Goal: Information Seeking & Learning: Learn about a topic

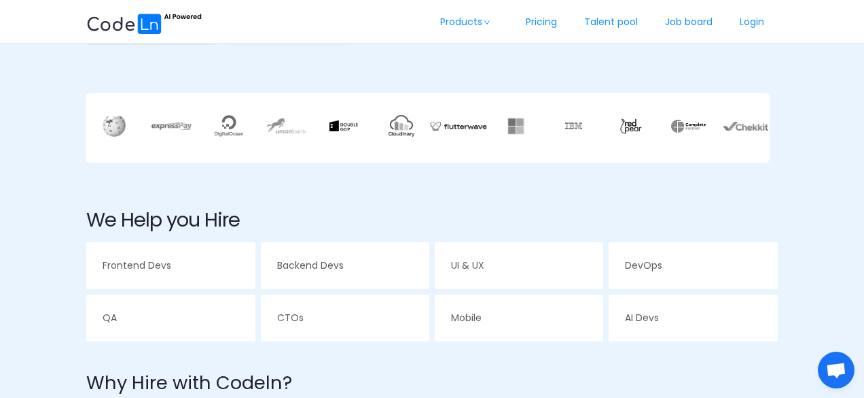
scroll to position [353, 0]
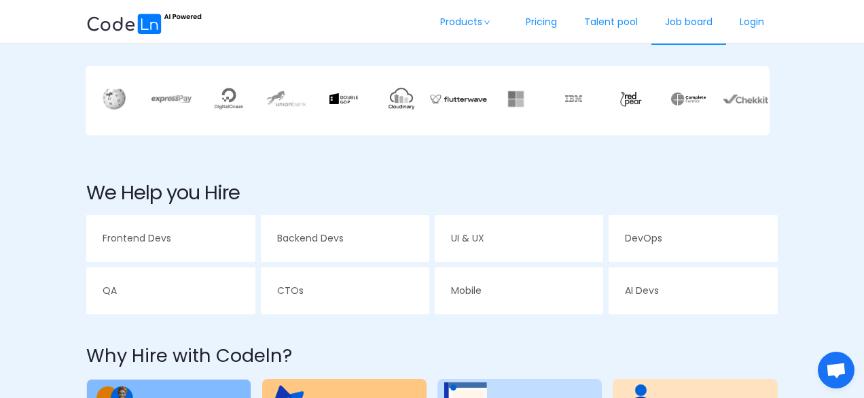
click at [697, 24] on link "Job board" at bounding box center [689, 22] width 75 height 45
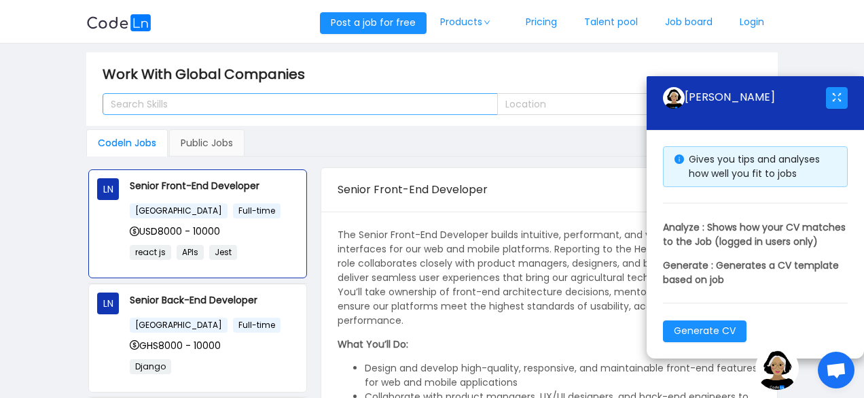
click at [282, 102] on div "Search Skills" at bounding box center [294, 104] width 367 height 14
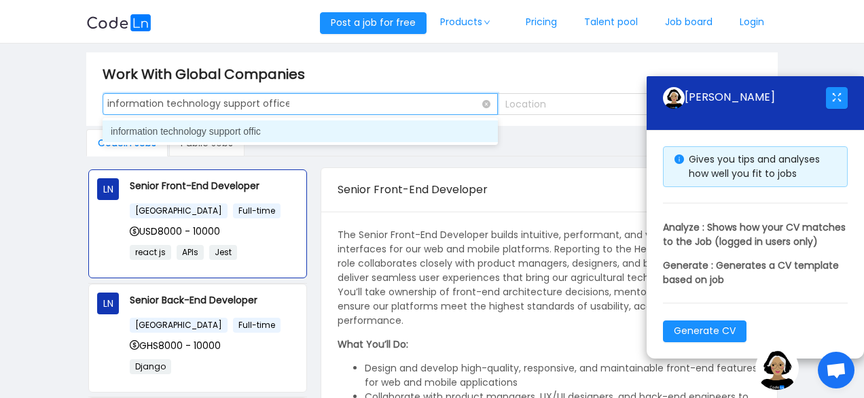
type input "information technology support officer"
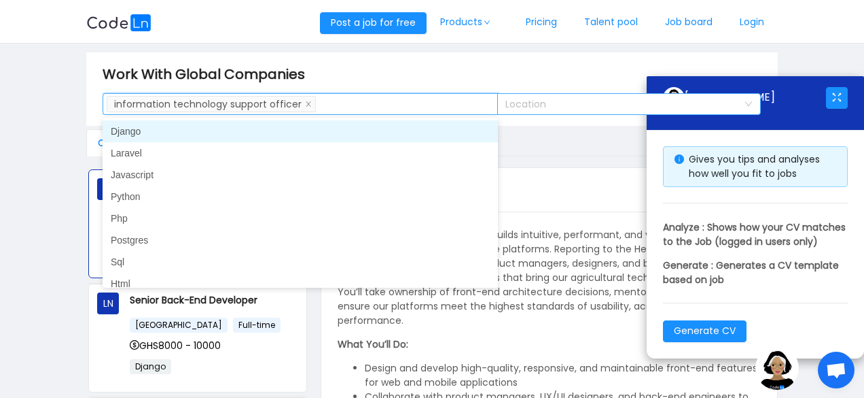
click at [525, 100] on div "Location" at bounding box center [622, 104] width 232 height 14
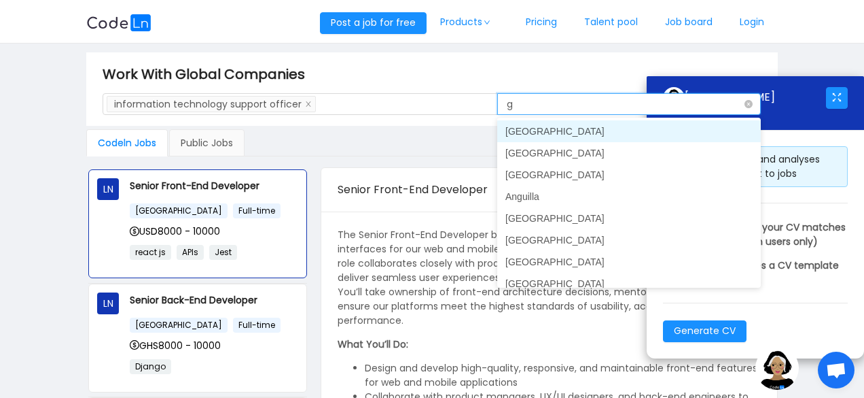
type input "gh"
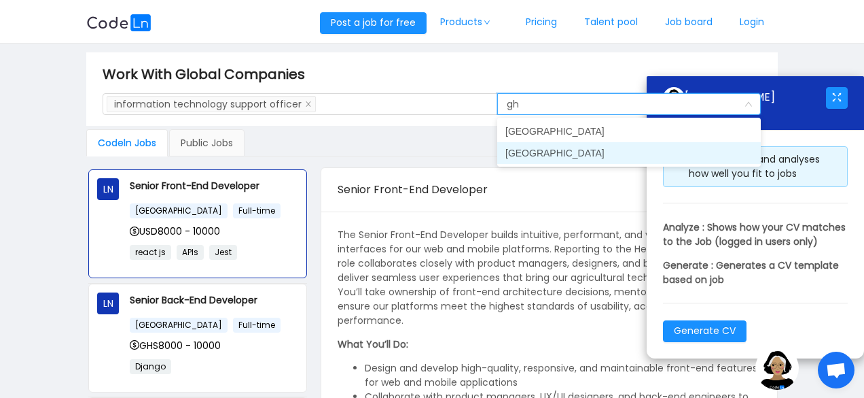
click at [528, 158] on li "[GEOGRAPHIC_DATA]" at bounding box center [629, 153] width 264 height 22
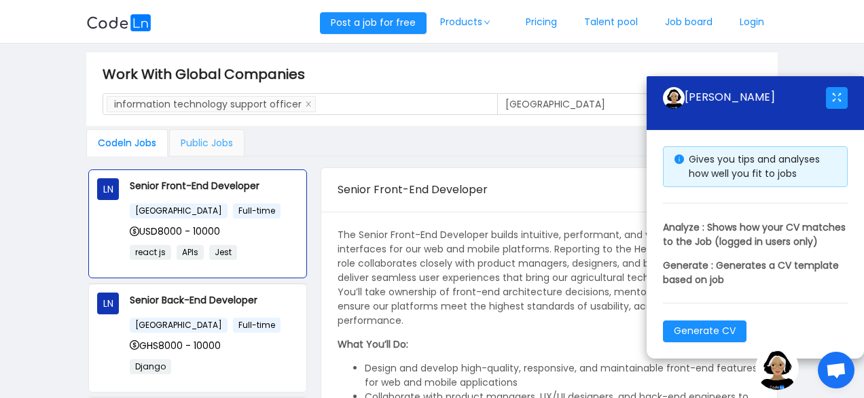
click at [201, 141] on div "Public Jobs" at bounding box center [206, 142] width 75 height 27
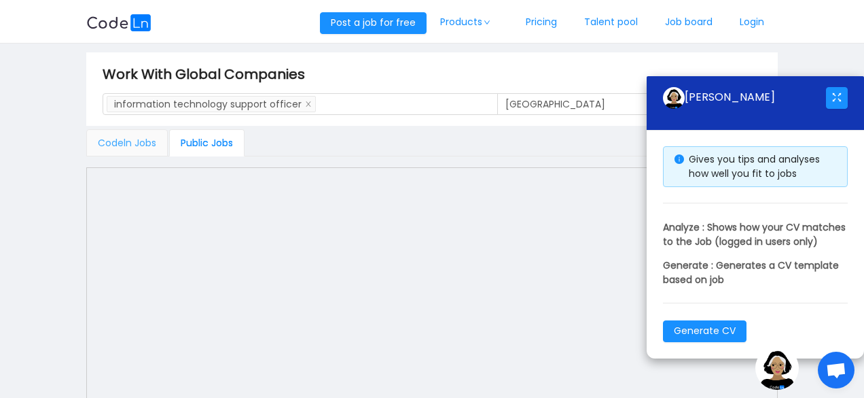
click at [151, 141] on div "Codeln Jobs" at bounding box center [127, 142] width 82 height 27
